Goal: Information Seeking & Learning: Check status

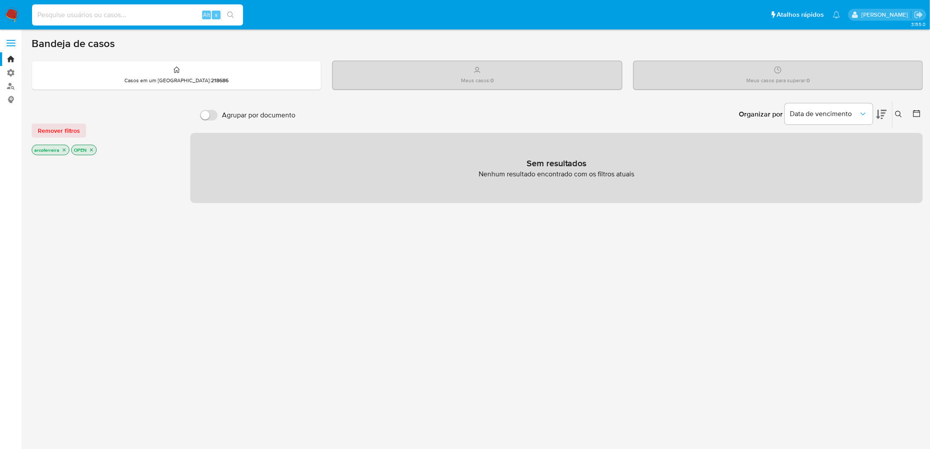
click at [69, 11] on input at bounding box center [137, 14] width 211 height 11
type input "540423174"
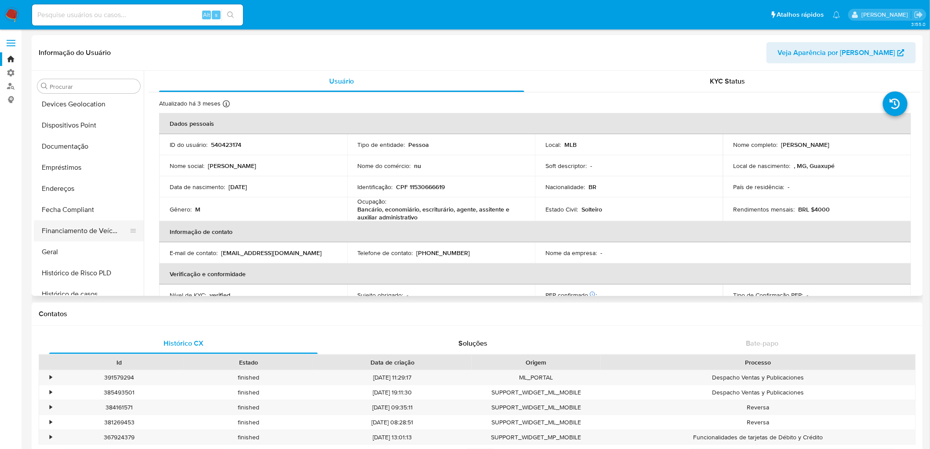
scroll to position [113, 0]
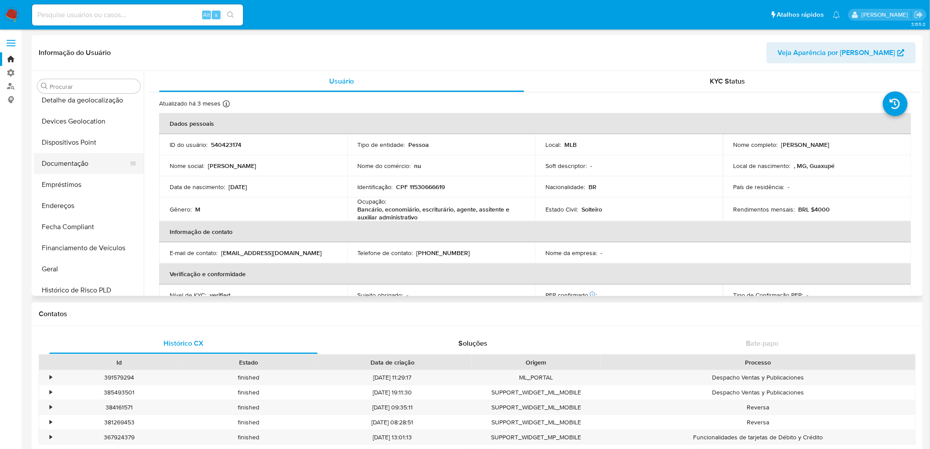
click at [86, 169] on button "Documentação" at bounding box center [85, 163] width 103 height 21
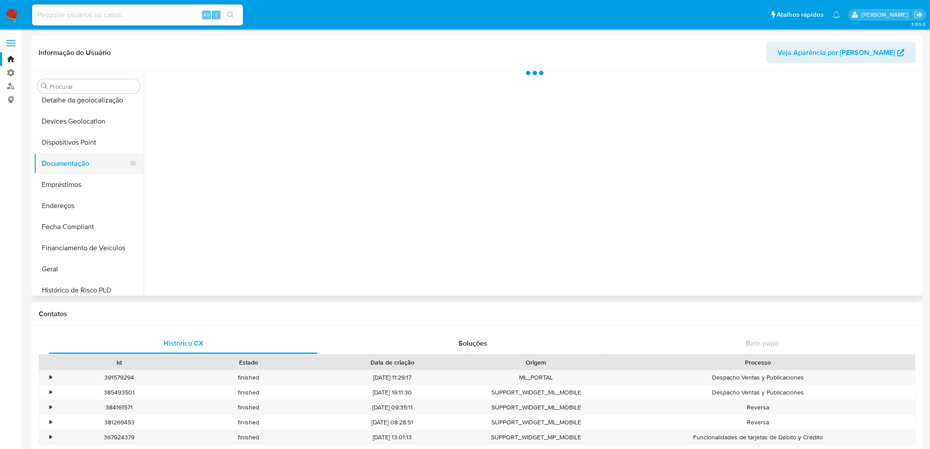
select select "10"
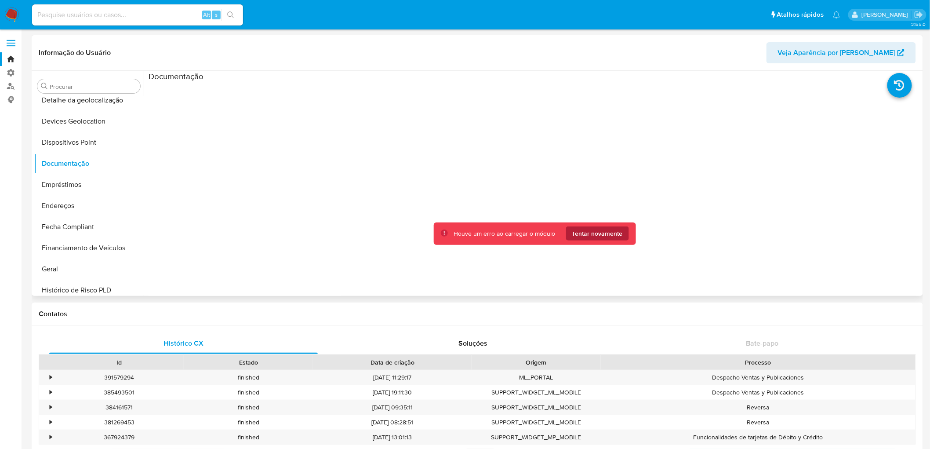
click at [577, 234] on span "Tentar novamente" at bounding box center [597, 233] width 51 height 14
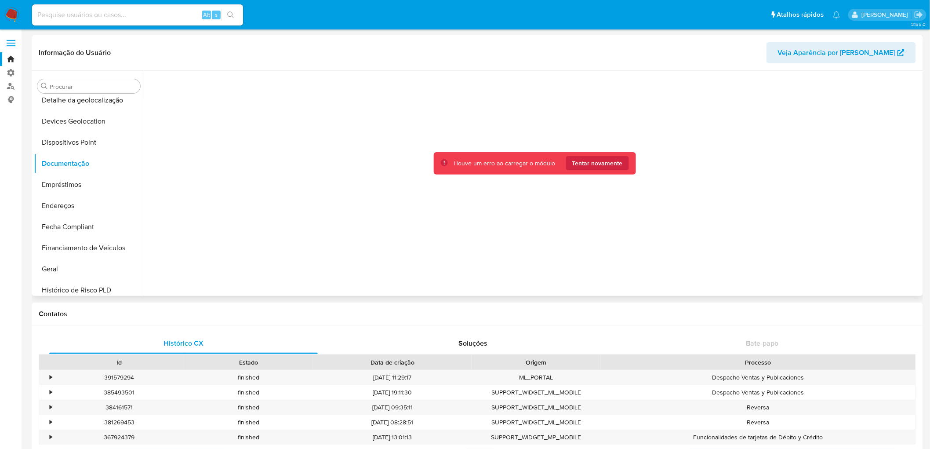
scroll to position [71, 0]
click at [582, 164] on span "Tentar novamente" at bounding box center [597, 162] width 51 height 14
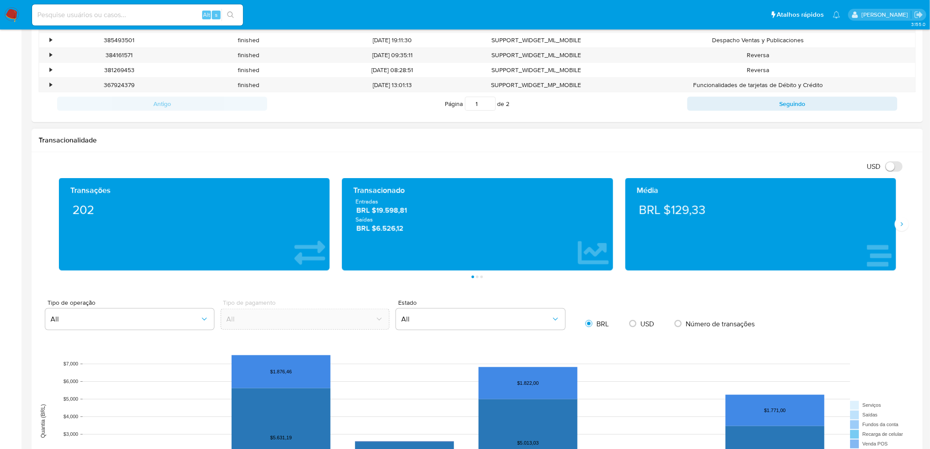
scroll to position [319, 0]
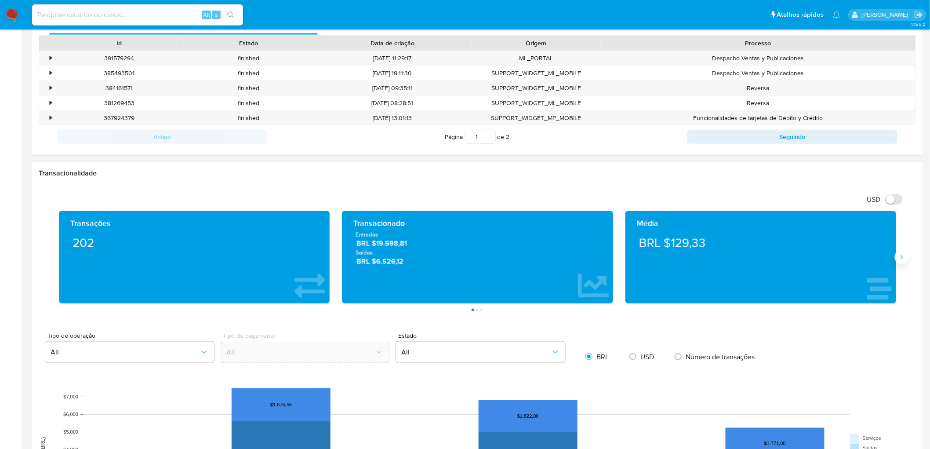
click at [900, 255] on icon "Siguiente" at bounding box center [902, 257] width 7 height 7
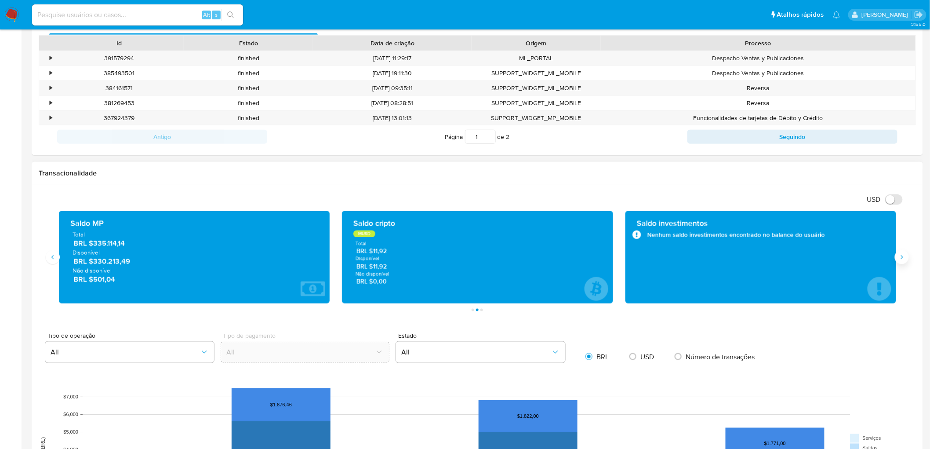
click at [900, 255] on icon "Siguiente" at bounding box center [902, 257] width 7 height 7
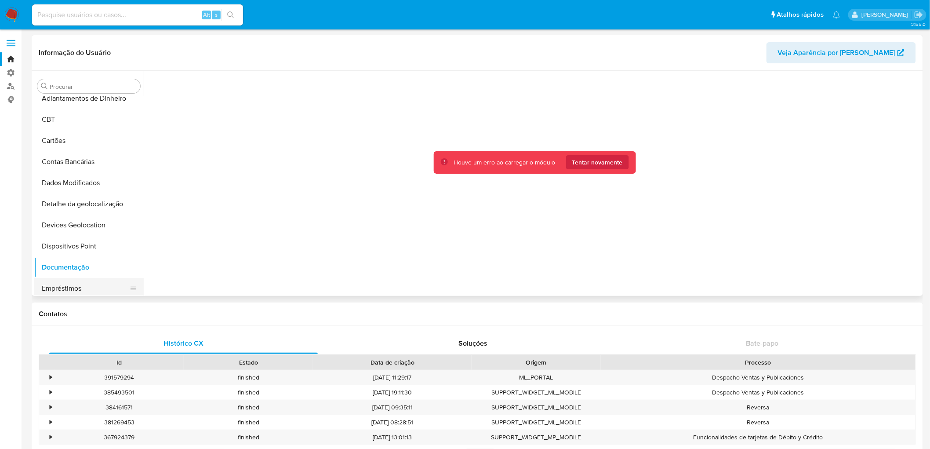
scroll to position [0, 0]
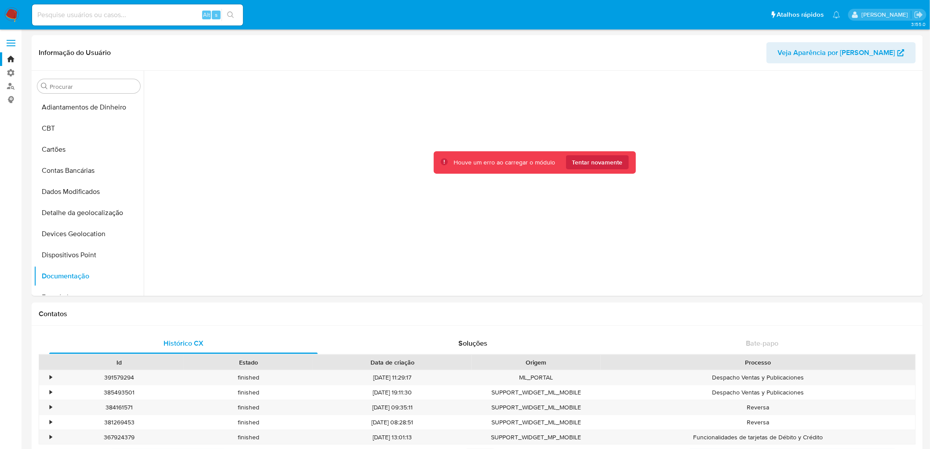
click at [106, 17] on input at bounding box center [137, 14] width 211 height 11
type input "238738347"
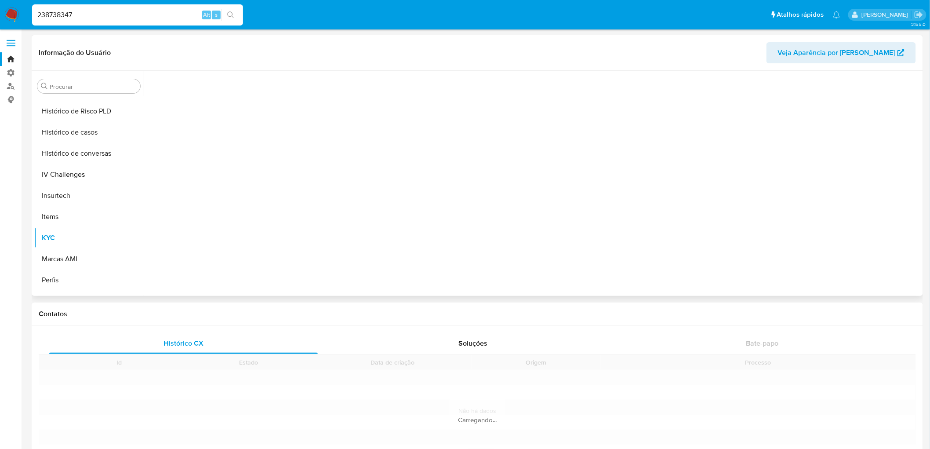
scroll to position [308, 0]
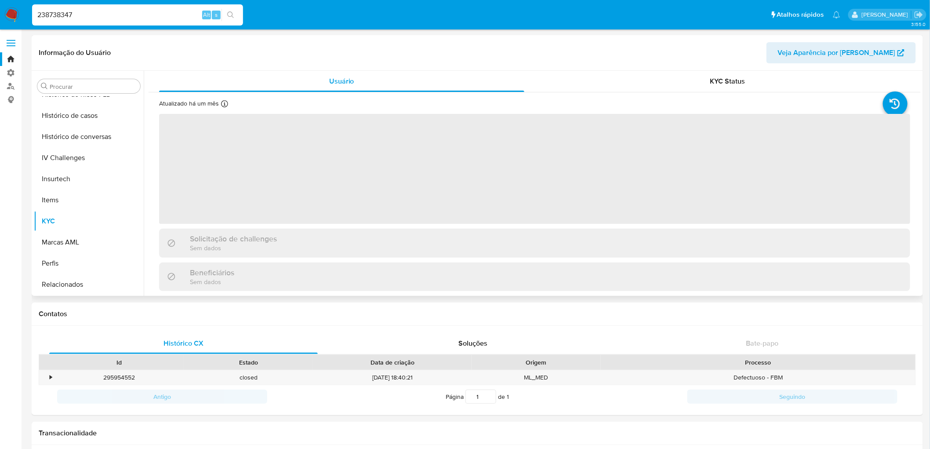
select select "10"
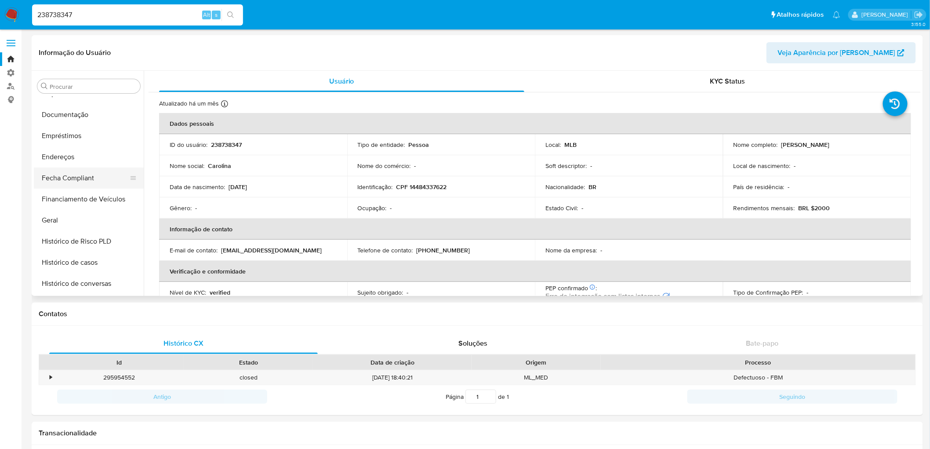
scroll to position [113, 0]
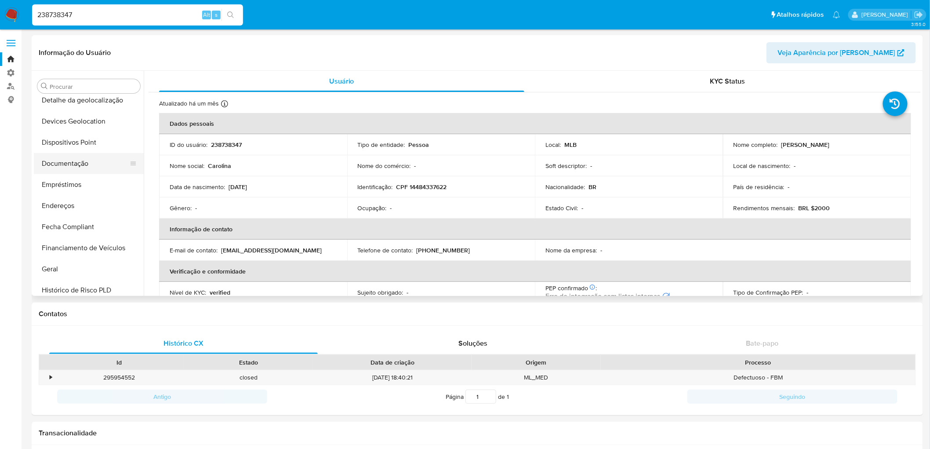
click at [75, 167] on button "Documentação" at bounding box center [85, 163] width 103 height 21
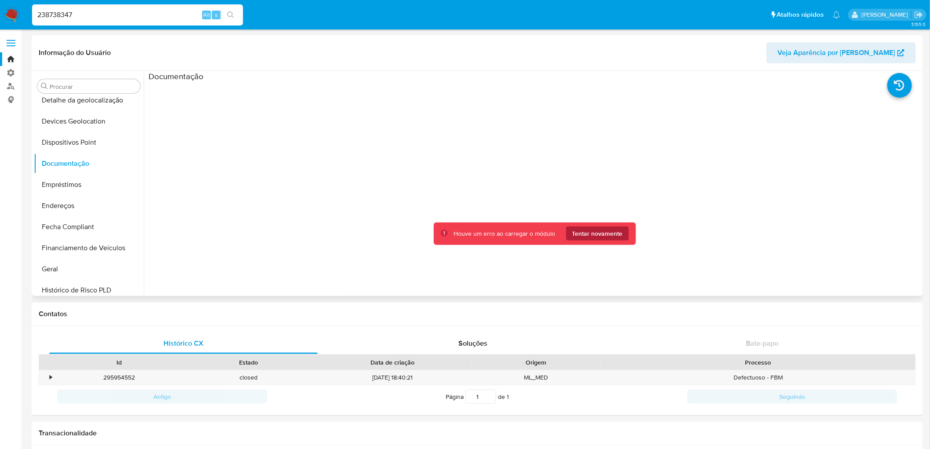
click at [575, 235] on span "Tentar novamente" at bounding box center [597, 233] width 51 height 14
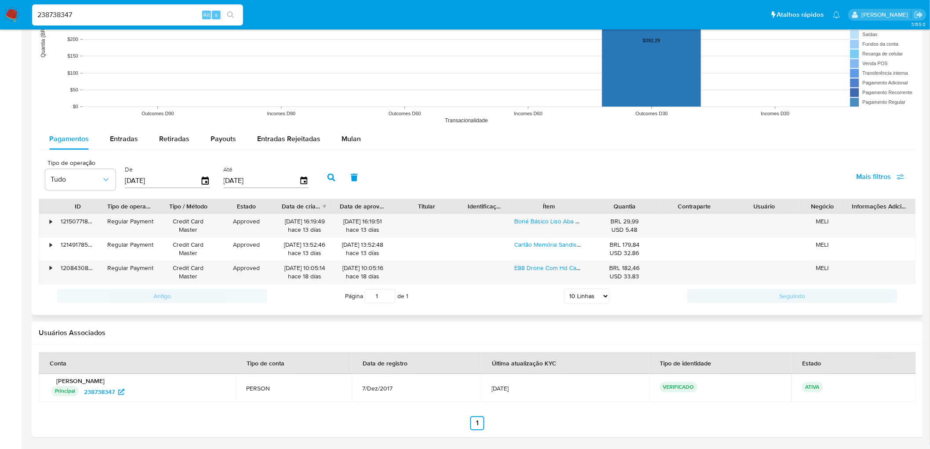
scroll to position [674, 0]
click at [201, 180] on icon "button" at bounding box center [205, 180] width 15 height 15
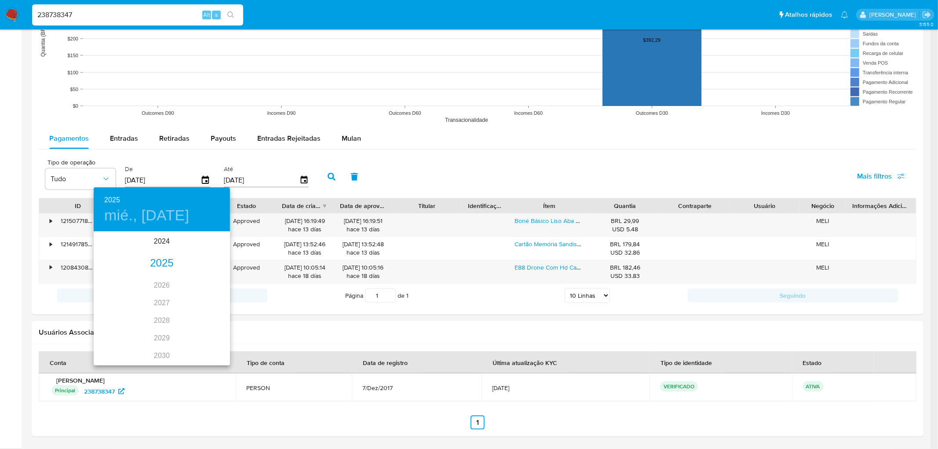
click at [164, 262] on div "2025" at bounding box center [162, 264] width 136 height 18
click at [120, 248] on div "ene." at bounding box center [116, 249] width 45 height 33
click at [143, 277] on p "1" at bounding box center [144, 277] width 4 height 9
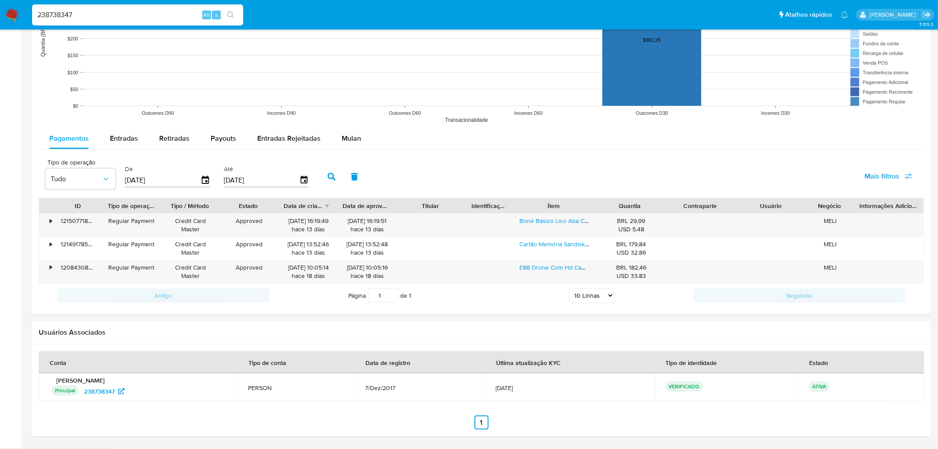
type input "[DATE]"
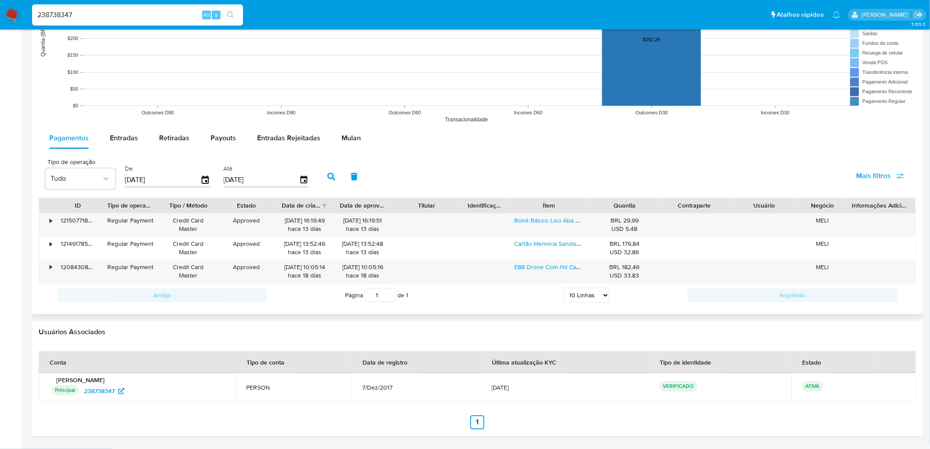
click at [328, 181] on button "button" at bounding box center [331, 176] width 23 height 21
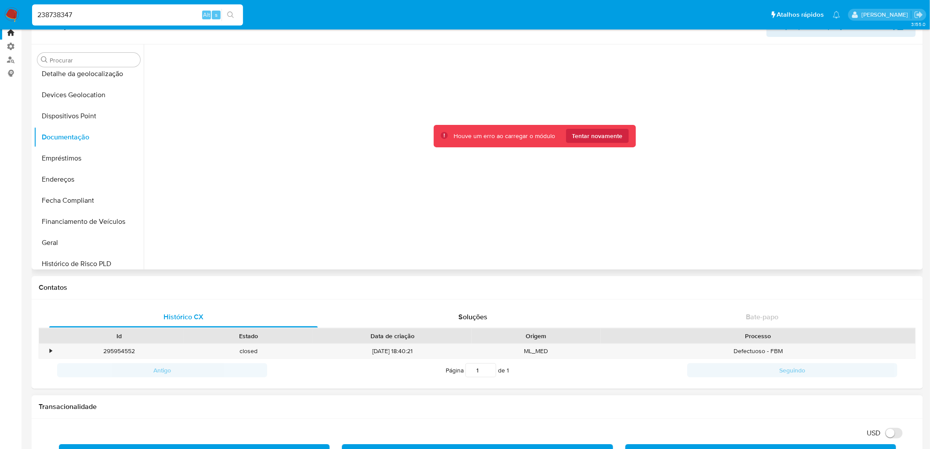
scroll to position [0, 0]
